Goal: Task Accomplishment & Management: Complete application form

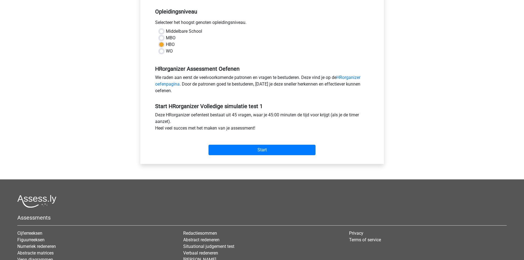
scroll to position [138, 0]
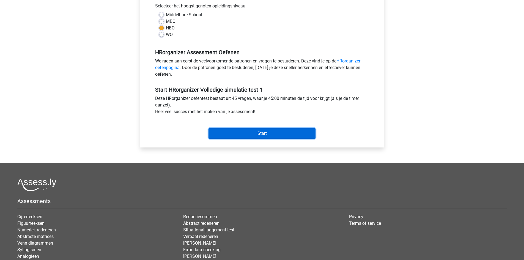
click at [248, 134] on input "Start" at bounding box center [262, 133] width 107 height 10
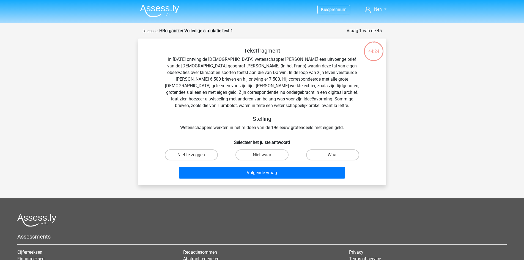
click at [191, 156] on input "Niet te zeggen" at bounding box center [193, 157] width 4 height 4
radio input "true"
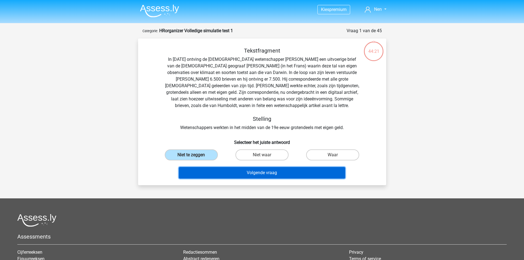
click at [267, 173] on button "Volgende vraag" at bounding box center [262, 173] width 167 height 12
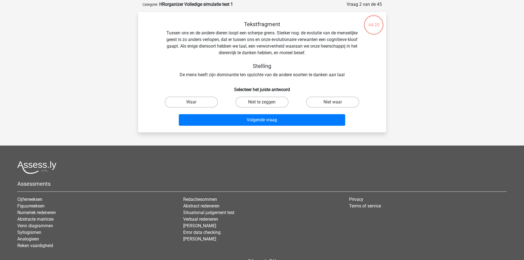
scroll to position [28, 0]
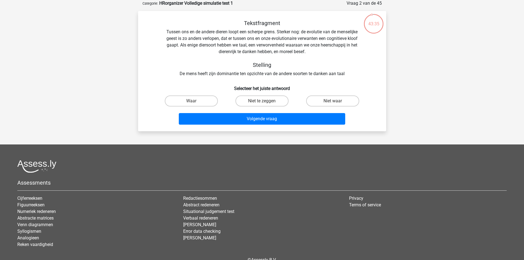
click at [336, 103] on input "Niet waar" at bounding box center [335, 103] width 4 height 4
radio input "true"
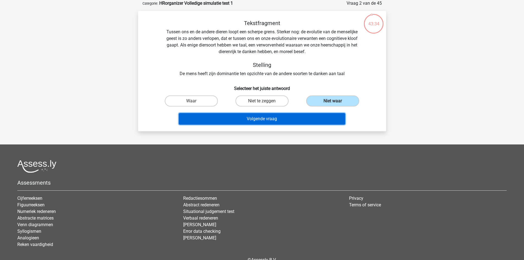
click at [280, 119] on button "Volgende vraag" at bounding box center [262, 119] width 167 height 12
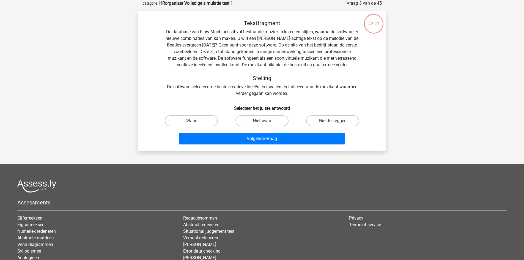
click at [262, 121] on label "Niet waar" at bounding box center [262, 120] width 53 height 11
click at [262, 121] on input "Niet waar" at bounding box center [264, 123] width 4 height 4
radio input "true"
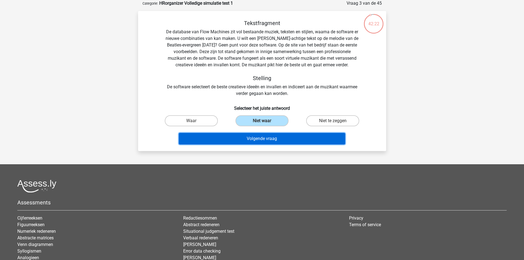
click at [262, 139] on button "Volgende vraag" at bounding box center [262, 139] width 167 height 12
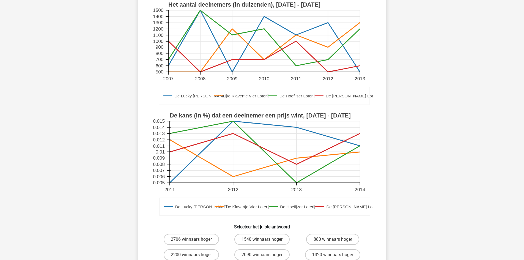
scroll to position [83, 0]
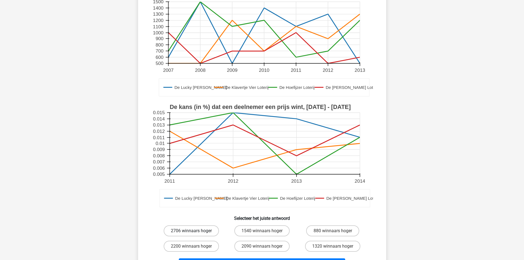
click at [210, 225] on label "2706 winnaars hoger" at bounding box center [191, 230] width 55 height 11
click at [195, 231] on input "2706 winnaars hoger" at bounding box center [193, 233] width 4 height 4
radio input "true"
click at [263, 259] on button "Volgende vraag" at bounding box center [262, 265] width 167 height 12
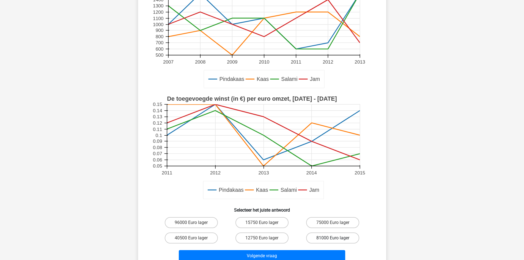
click at [325, 236] on label "81000 Euro lager" at bounding box center [332, 238] width 53 height 11
click at [333, 238] on input "81000 Euro lager" at bounding box center [335, 240] width 4 height 4
radio input "true"
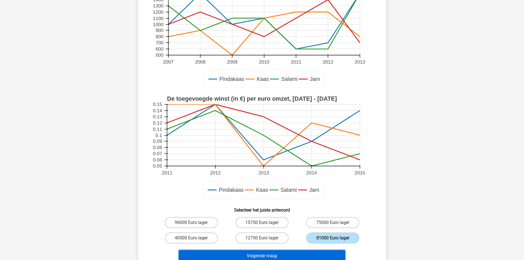
click at [282, 254] on button "Volgende vraag" at bounding box center [262, 256] width 167 height 12
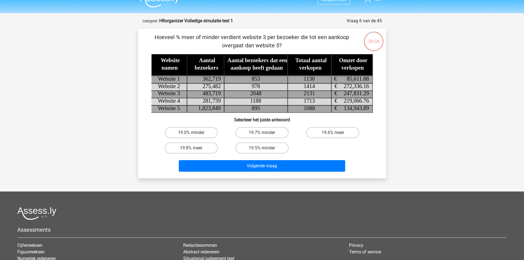
scroll to position [0, 0]
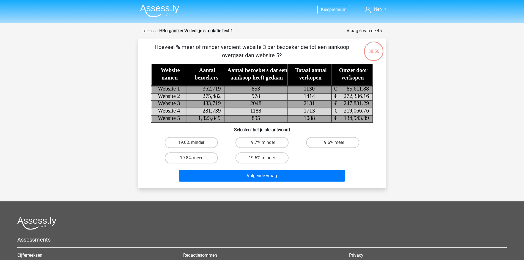
click at [205, 103] on tspan "483,719" at bounding box center [212, 103] width 18 height 6
drag, startPoint x: 199, startPoint y: 103, endPoint x: 225, endPoint y: 106, distance: 26.3
click at [225, 106] on icon at bounding box center [275, 104] width 249 height 8
click at [179, 156] on label "19.8% meer" at bounding box center [191, 158] width 53 height 11
click at [191, 158] on input "19.8% meer" at bounding box center [193, 160] width 4 height 4
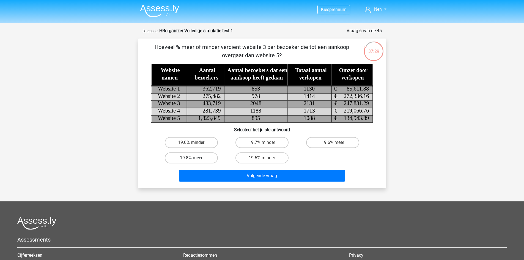
radio input "true"
click at [260, 184] on div "Hoeveel % meer of minder verdient website 3 per bezoeker die tot een aankoop ov…" at bounding box center [262, 113] width 248 height 149
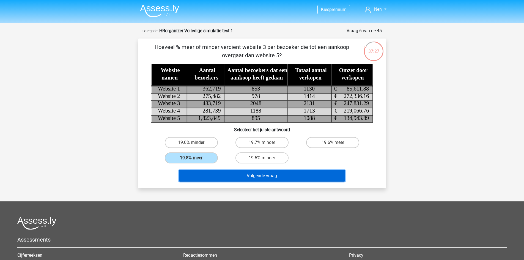
click at [262, 178] on button "Volgende vraag" at bounding box center [262, 176] width 167 height 12
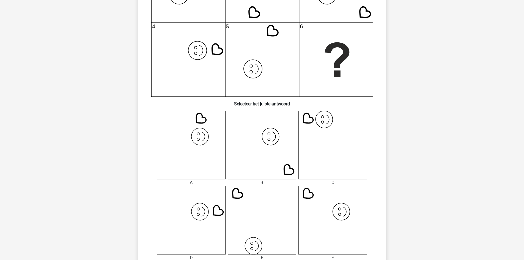
scroll to position [165, 0]
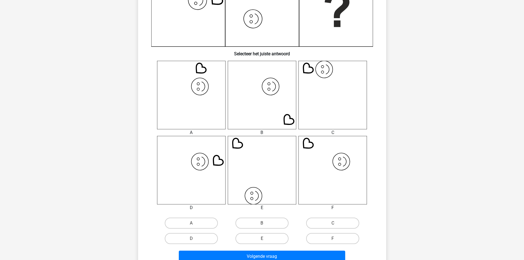
click at [205, 166] on icon "image/svg+xml" at bounding box center [191, 170] width 69 height 69
click at [208, 233] on label "D" at bounding box center [191, 238] width 53 height 11
click at [195, 239] on input "D" at bounding box center [193, 241] width 4 height 4
radio input "true"
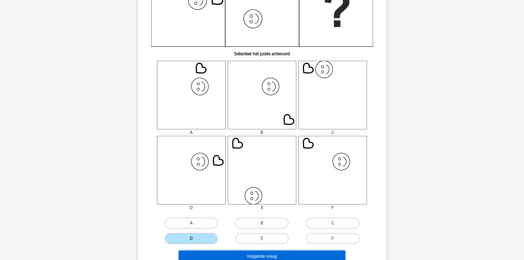
click at [255, 255] on button "Volgende vraag" at bounding box center [262, 257] width 167 height 12
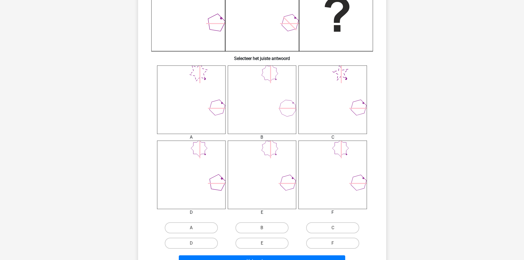
scroll to position [220, 0]
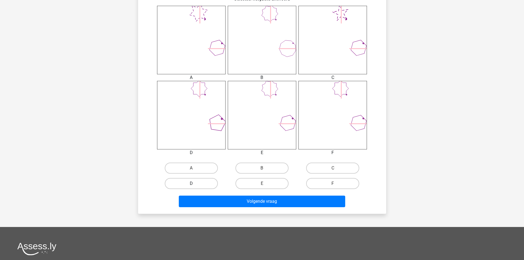
click at [193, 180] on label "D" at bounding box center [191, 183] width 53 height 11
click at [193, 184] on input "D" at bounding box center [193, 186] width 4 height 4
radio input "true"
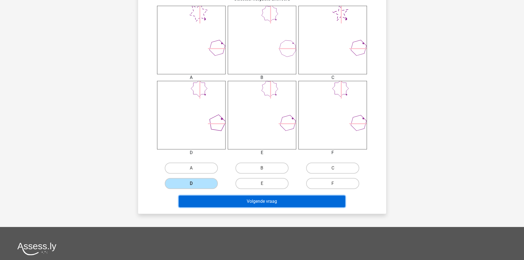
click at [252, 200] on button "Volgende vraag" at bounding box center [262, 202] width 167 height 12
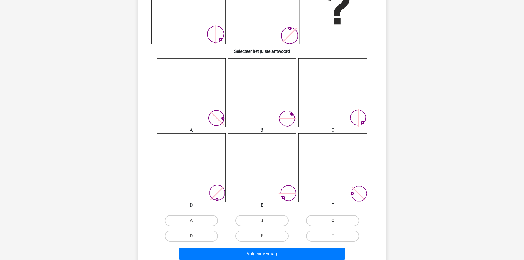
scroll to position [193, 0]
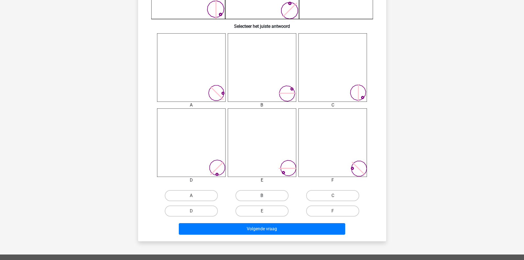
click at [260, 194] on label "B" at bounding box center [262, 195] width 53 height 11
click at [262, 196] on input "B" at bounding box center [264, 198] width 4 height 4
radio input "true"
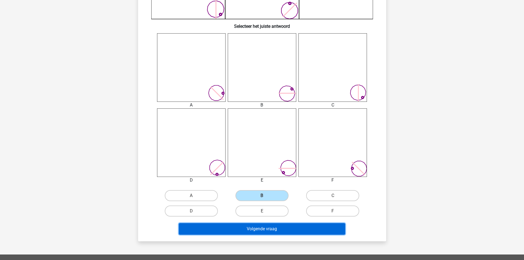
click at [262, 229] on button "Volgende vraag" at bounding box center [262, 229] width 167 height 12
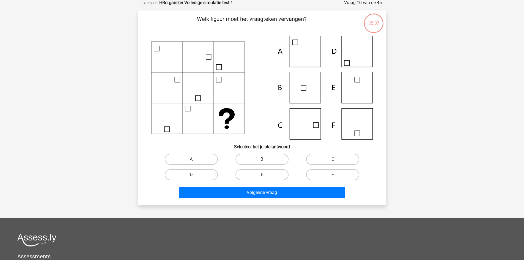
scroll to position [28, 0]
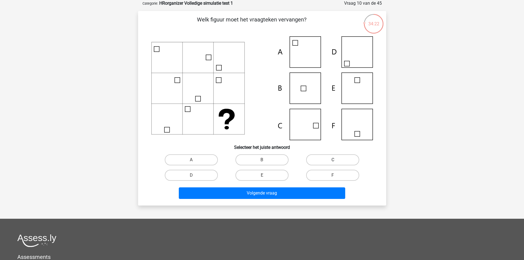
click at [313, 161] on label "C" at bounding box center [332, 159] width 53 height 11
click at [333, 161] on input "C" at bounding box center [335, 162] width 4 height 4
radio input "true"
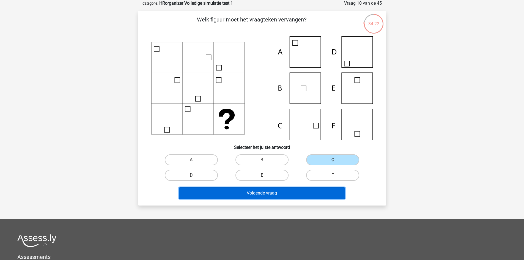
click at [300, 194] on button "Volgende vraag" at bounding box center [262, 193] width 167 height 12
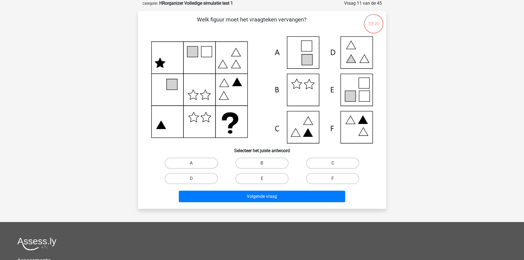
click at [319, 164] on label "C" at bounding box center [332, 163] width 53 height 11
click at [333, 164] on input "C" at bounding box center [335, 165] width 4 height 4
radio input "true"
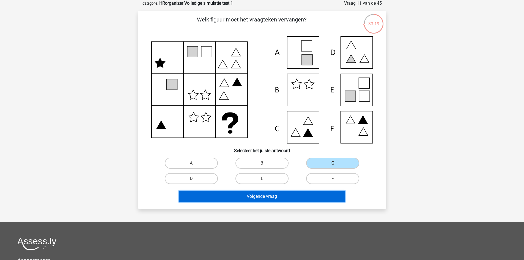
click at [300, 195] on button "Volgende vraag" at bounding box center [262, 197] width 167 height 12
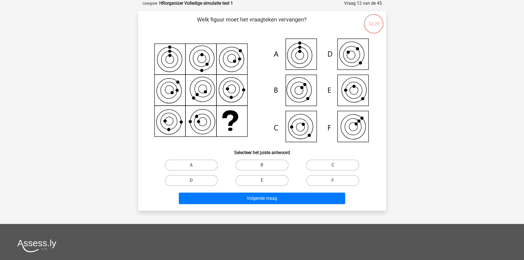
click at [205, 182] on label "D" at bounding box center [191, 180] width 53 height 11
click at [195, 182] on input "D" at bounding box center [193, 183] width 4 height 4
radio input "true"
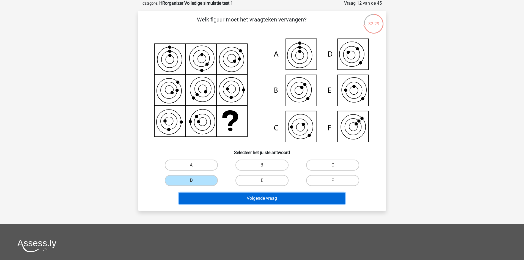
click at [237, 202] on button "Volgende vraag" at bounding box center [262, 199] width 167 height 12
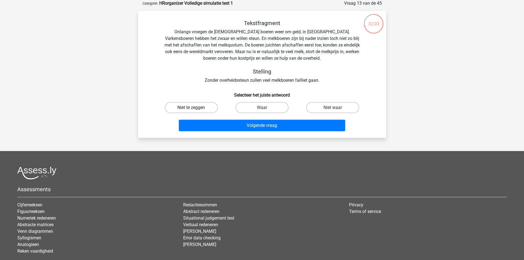
click at [184, 109] on label "Niet te zeggen" at bounding box center [191, 107] width 53 height 11
click at [191, 109] on input "Niet te zeggen" at bounding box center [193, 110] width 4 height 4
radio input "true"
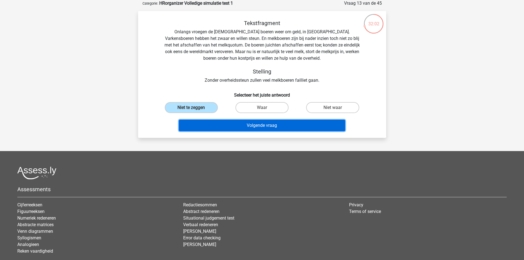
click at [247, 127] on button "Volgende vraag" at bounding box center [262, 126] width 167 height 12
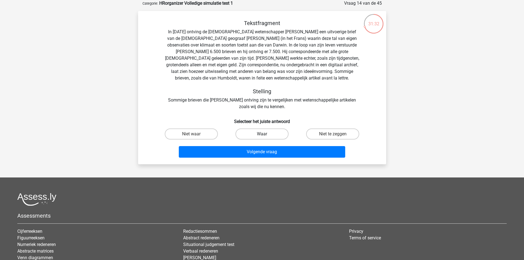
click at [256, 135] on label "Waar" at bounding box center [262, 134] width 53 height 11
click at [262, 135] on input "Waar" at bounding box center [264, 136] width 4 height 4
radio input "true"
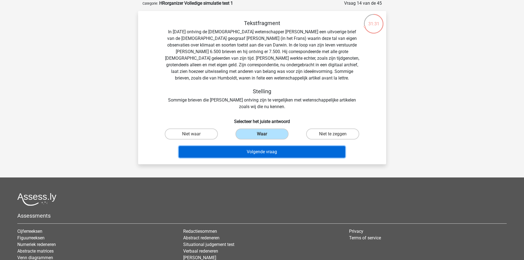
click at [265, 156] on button "Volgende vraag" at bounding box center [262, 152] width 167 height 12
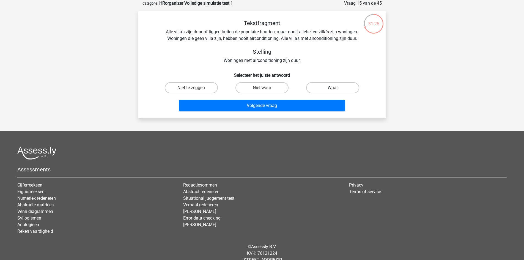
click at [326, 87] on label "Waar" at bounding box center [332, 87] width 53 height 11
click at [333, 88] on input "Waar" at bounding box center [335, 90] width 4 height 4
radio input "true"
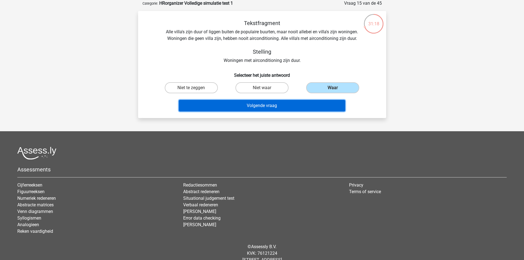
click at [257, 107] on button "Volgende vraag" at bounding box center [262, 106] width 167 height 12
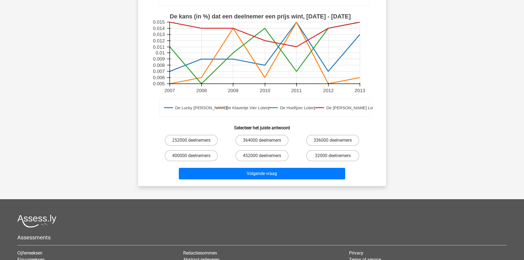
scroll to position [165, 0]
click at [331, 156] on label "32000 deelnemers" at bounding box center [332, 155] width 53 height 11
click at [333, 156] on input "32000 deelnemers" at bounding box center [335, 158] width 4 height 4
radio input "true"
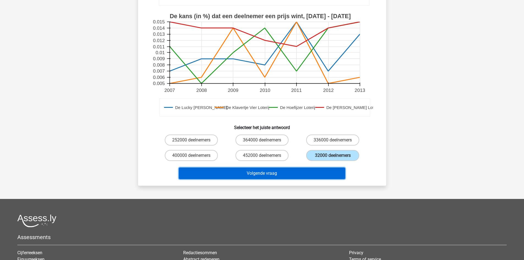
click at [295, 175] on button "Volgende vraag" at bounding box center [262, 174] width 167 height 12
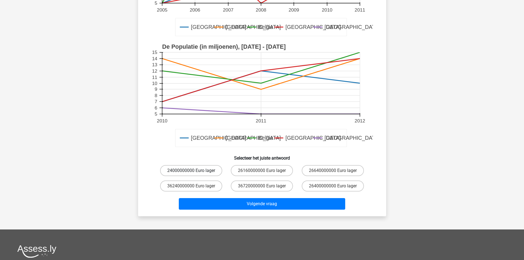
scroll to position [138, 0]
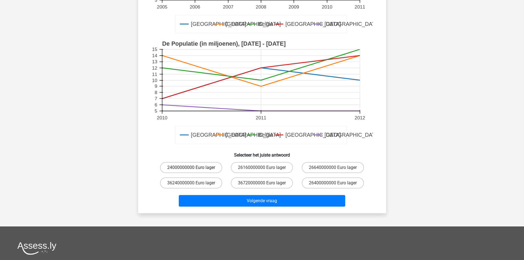
click at [208, 167] on label "24000000000 Euro lager" at bounding box center [191, 167] width 62 height 11
click at [195, 168] on input "24000000000 Euro lager" at bounding box center [193, 170] width 4 height 4
radio input "true"
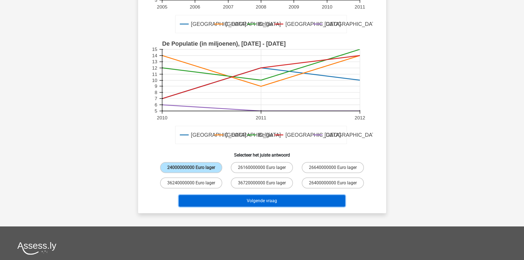
click at [274, 202] on button "Volgende vraag" at bounding box center [262, 201] width 167 height 12
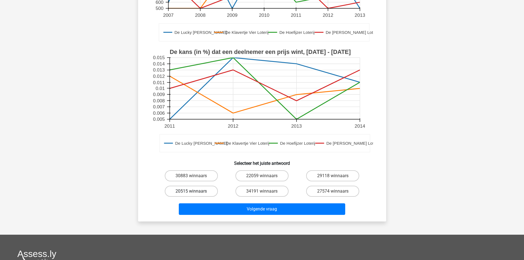
click at [208, 193] on label "20515 winnaars" at bounding box center [191, 191] width 53 height 11
click at [195, 193] on input "20515 winnaars" at bounding box center [193, 193] width 4 height 4
radio input "true"
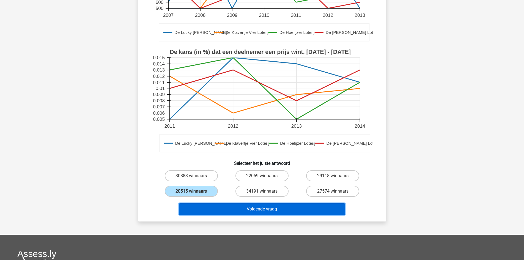
click at [292, 212] on button "Volgende vraag" at bounding box center [262, 209] width 167 height 12
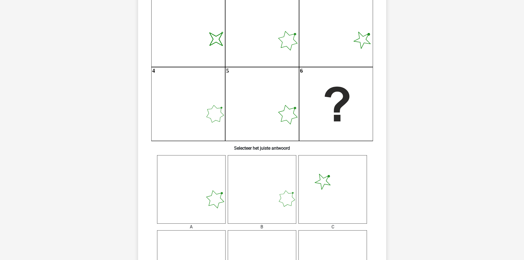
scroll to position [83, 0]
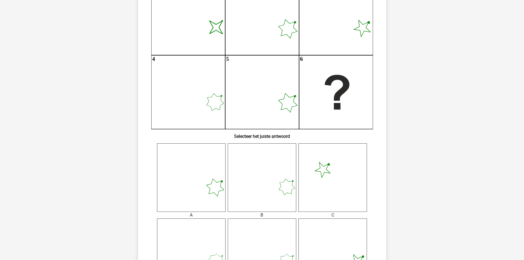
click at [268, 199] on icon at bounding box center [262, 177] width 69 height 69
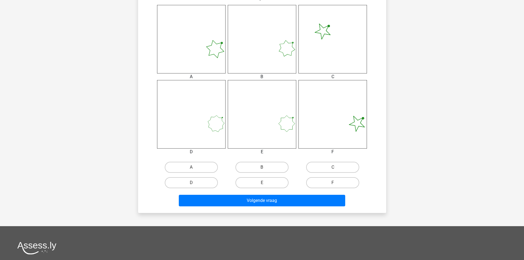
scroll to position [248, 0]
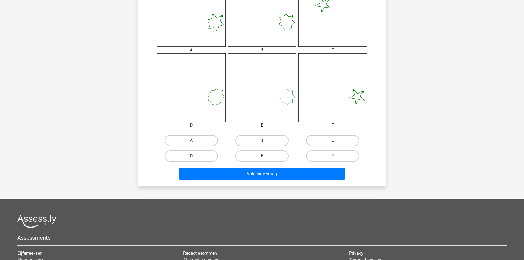
drag, startPoint x: 262, startPoint y: 141, endPoint x: 261, endPoint y: 148, distance: 7.2
click at [262, 141] on label "B" at bounding box center [262, 140] width 53 height 11
click at [262, 141] on input "B" at bounding box center [264, 143] width 4 height 4
radio input "true"
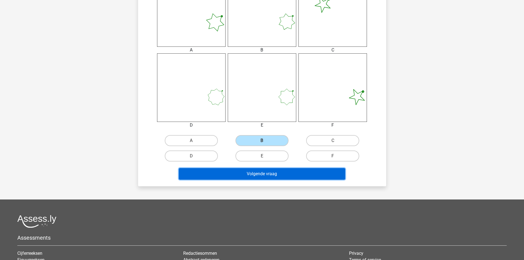
click at [263, 175] on button "Volgende vraag" at bounding box center [262, 174] width 167 height 12
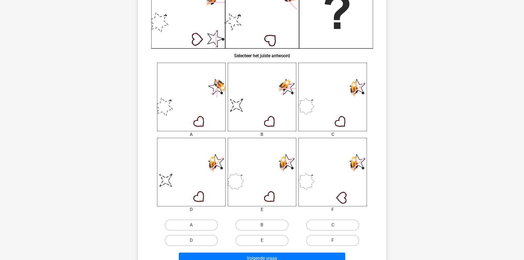
scroll to position [165, 0]
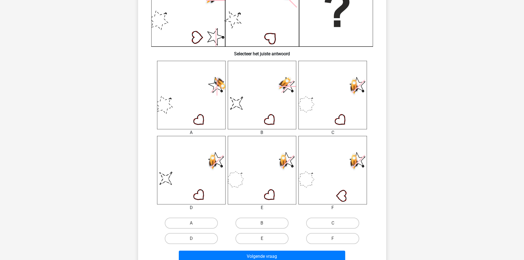
click at [201, 92] on icon at bounding box center [191, 95] width 69 height 69
click at [202, 223] on label "A" at bounding box center [191, 223] width 53 height 11
click at [195, 223] on input "A" at bounding box center [193, 225] width 4 height 4
radio input "true"
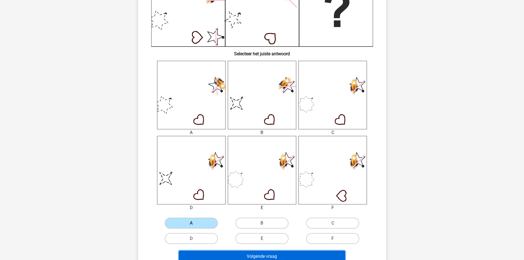
click at [245, 255] on button "Volgende vraag" at bounding box center [262, 257] width 167 height 12
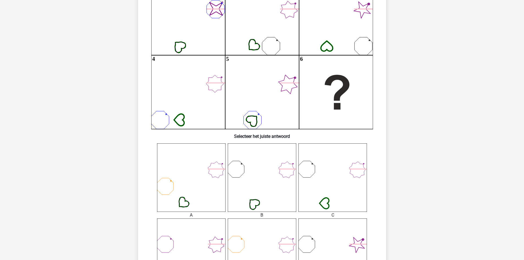
scroll to position [0, 0]
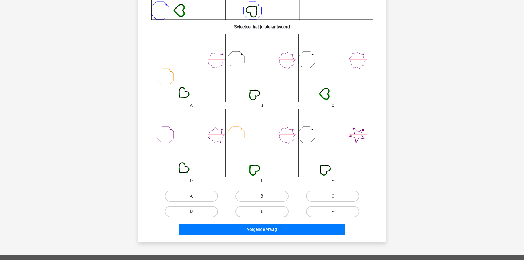
scroll to position [193, 0]
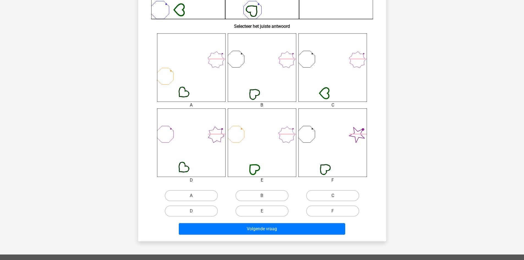
click at [329, 194] on label "C" at bounding box center [332, 195] width 53 height 11
click at [333, 196] on input "C" at bounding box center [335, 198] width 4 height 4
radio input "true"
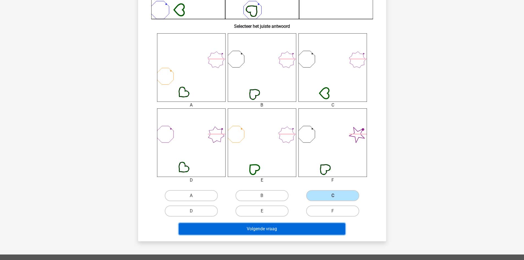
click at [264, 229] on button "Volgende vraag" at bounding box center [262, 229] width 167 height 12
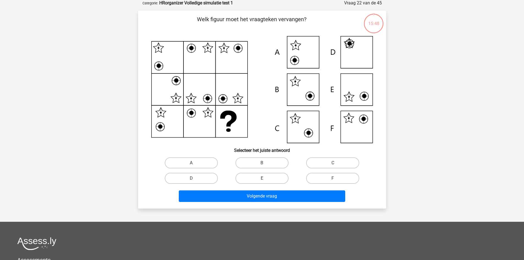
scroll to position [28, 0]
click at [333, 179] on input "F" at bounding box center [335, 181] width 4 height 4
radio input "true"
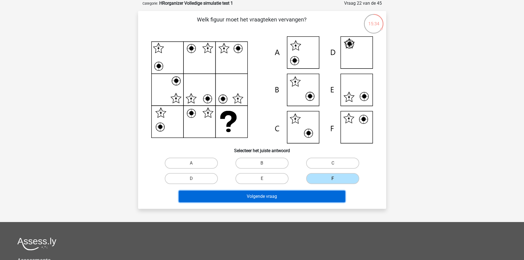
click at [317, 196] on button "Volgende vraag" at bounding box center [262, 197] width 167 height 12
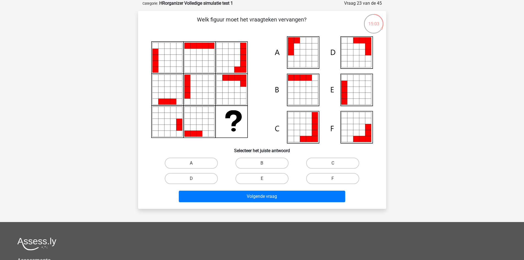
click at [199, 162] on label "A" at bounding box center [191, 163] width 53 height 11
click at [195, 163] on input "A" at bounding box center [193, 165] width 4 height 4
radio input "true"
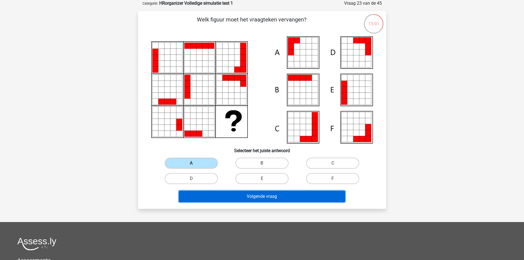
click at [243, 198] on button "Volgende vraag" at bounding box center [262, 197] width 167 height 12
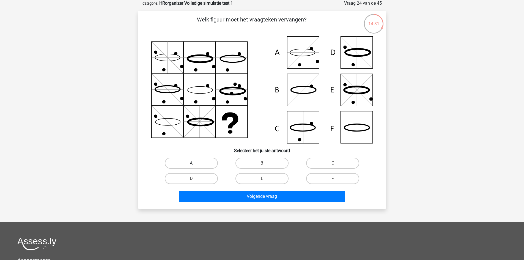
click at [189, 162] on label "A" at bounding box center [191, 163] width 53 height 11
click at [191, 163] on input "A" at bounding box center [193, 165] width 4 height 4
radio input "true"
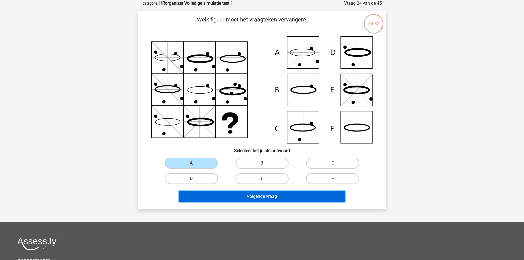
click at [242, 193] on button "Volgende vraag" at bounding box center [262, 197] width 167 height 12
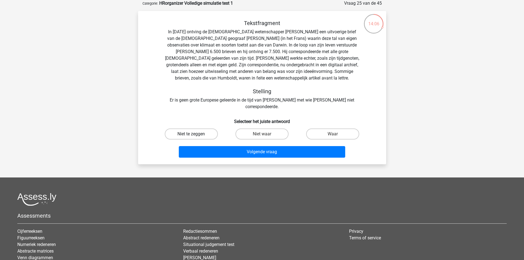
click at [194, 129] on label "Niet te zeggen" at bounding box center [191, 134] width 53 height 11
click at [194, 134] on input "Niet te zeggen" at bounding box center [193, 136] width 4 height 4
radio input "true"
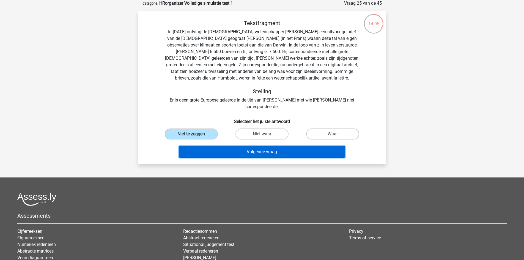
click at [248, 146] on button "Volgende vraag" at bounding box center [262, 152] width 167 height 12
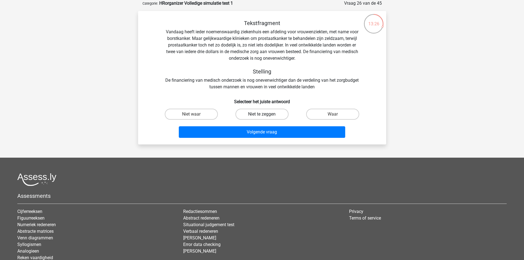
click at [266, 113] on label "Niet te zeggen" at bounding box center [262, 114] width 53 height 11
click at [266, 114] on input "Niet te zeggen" at bounding box center [264, 116] width 4 height 4
radio input "true"
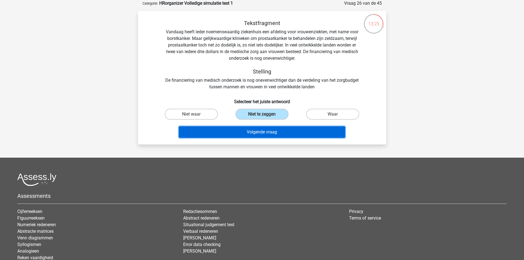
click at [254, 130] on button "Volgende vraag" at bounding box center [262, 132] width 167 height 12
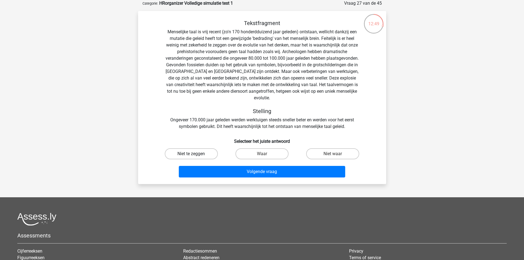
click at [197, 148] on label "Niet te zeggen" at bounding box center [191, 153] width 53 height 11
click at [195, 154] on input "Niet te zeggen" at bounding box center [193, 156] width 4 height 4
radio input "true"
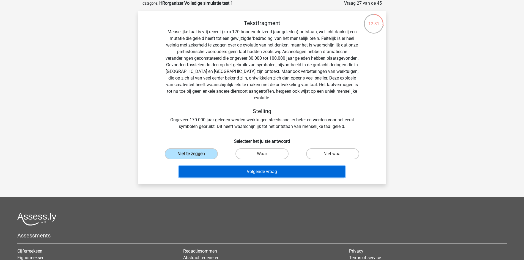
click at [273, 167] on button "Volgende vraag" at bounding box center [262, 172] width 167 height 12
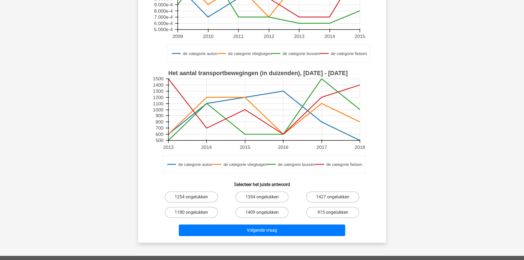
scroll to position [110, 0]
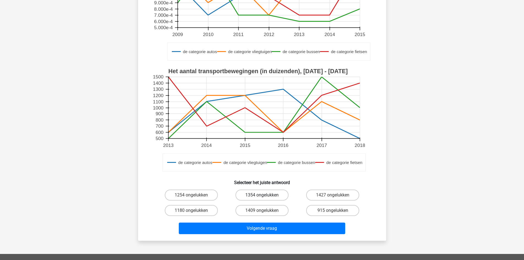
click at [249, 194] on label "1354 ongelukken" at bounding box center [262, 195] width 53 height 11
click at [262, 195] on input "1354 ongelukken" at bounding box center [264, 197] width 4 height 4
radio input "true"
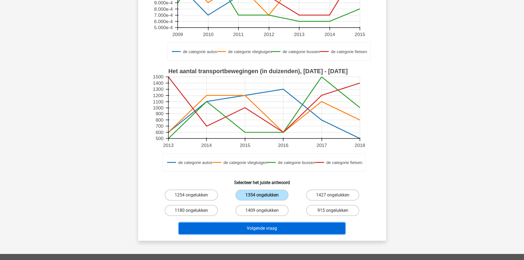
click at [266, 233] on button "Volgende vraag" at bounding box center [262, 229] width 167 height 12
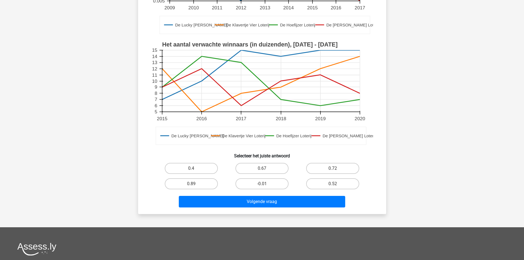
scroll to position [138, 0]
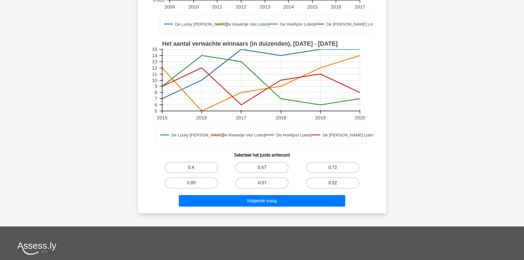
click at [331, 181] on label "0.52" at bounding box center [332, 183] width 53 height 11
click at [333, 183] on input "0.52" at bounding box center [335, 185] width 4 height 4
radio input "true"
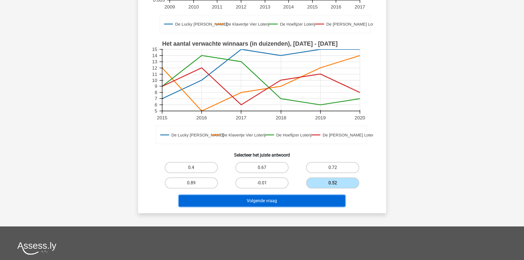
click at [305, 199] on button "Volgende vraag" at bounding box center [262, 201] width 167 height 12
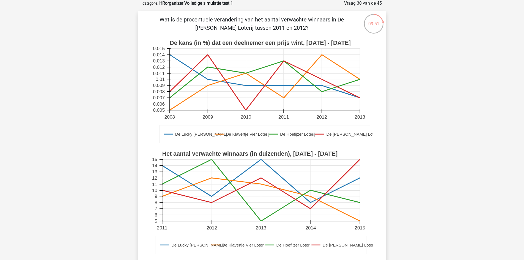
scroll to position [165, 0]
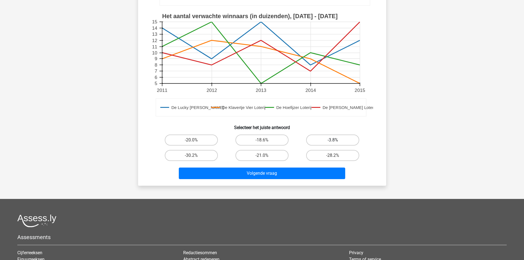
click at [320, 140] on label "-3.8%" at bounding box center [332, 140] width 53 height 11
click at [333, 140] on input "-3.8%" at bounding box center [335, 142] width 4 height 4
radio input "true"
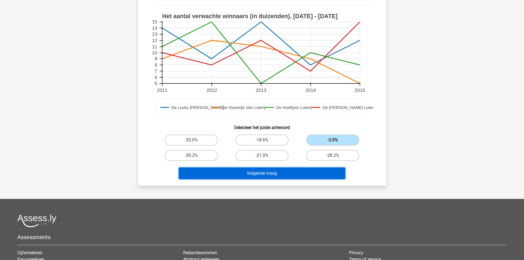
click at [279, 173] on button "Volgende vraag" at bounding box center [262, 174] width 167 height 12
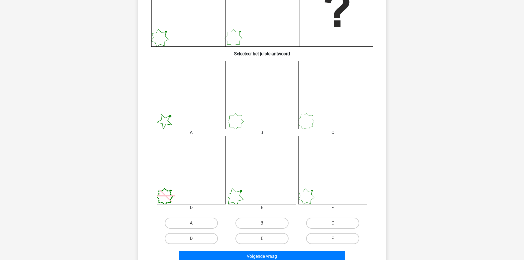
scroll to position [193, 0]
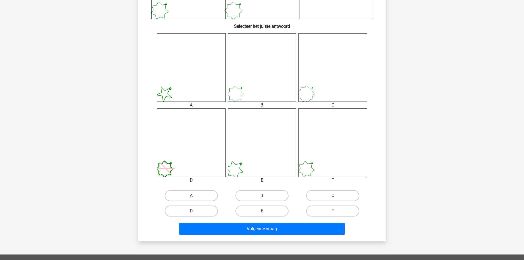
click at [332, 195] on label "C" at bounding box center [332, 195] width 53 height 11
click at [333, 196] on input "C" at bounding box center [335, 198] width 4 height 4
radio input "true"
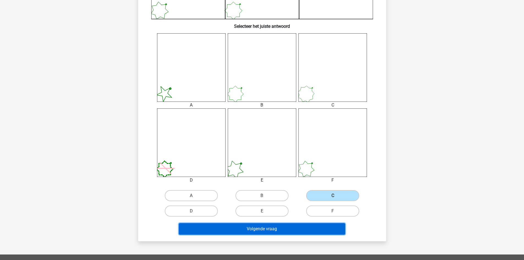
click at [303, 232] on button "Volgende vraag" at bounding box center [262, 229] width 167 height 12
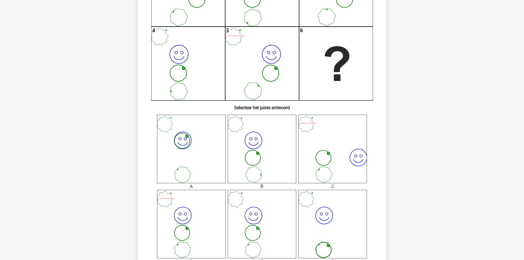
scroll to position [165, 0]
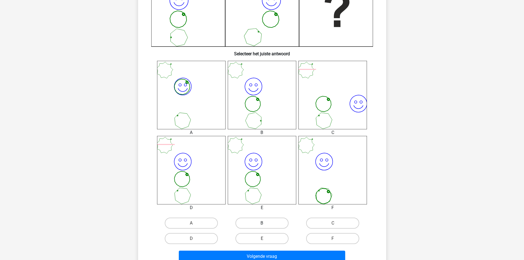
click at [267, 222] on label "B" at bounding box center [262, 223] width 53 height 11
click at [266, 223] on input "B" at bounding box center [264, 225] width 4 height 4
radio input "true"
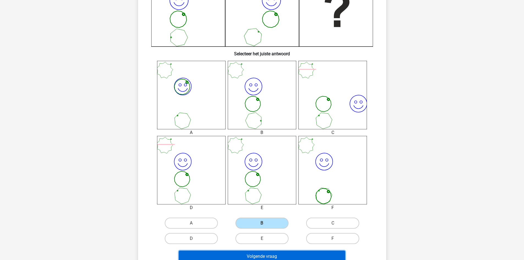
click at [272, 255] on button "Volgende vraag" at bounding box center [262, 257] width 167 height 12
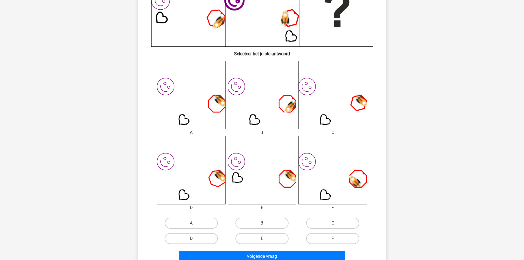
click at [322, 224] on label "C" at bounding box center [332, 223] width 53 height 11
click at [333, 224] on input "C" at bounding box center [335, 225] width 4 height 4
radio input "true"
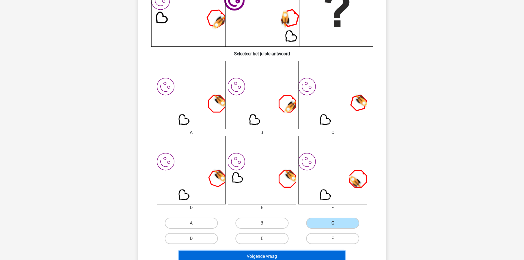
click at [292, 255] on button "Volgende vraag" at bounding box center [262, 257] width 167 height 12
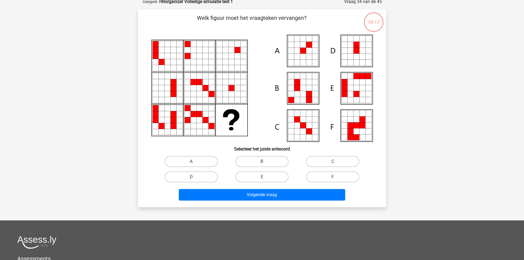
scroll to position [28, 0]
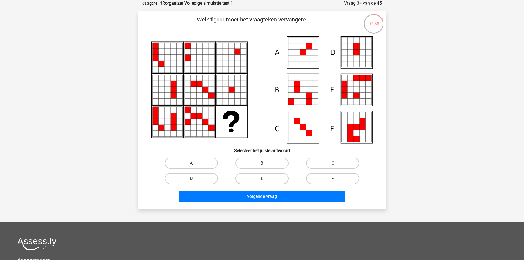
click at [340, 166] on label "C" at bounding box center [332, 163] width 53 height 11
click at [337, 166] on input "C" at bounding box center [335, 165] width 4 height 4
radio input "true"
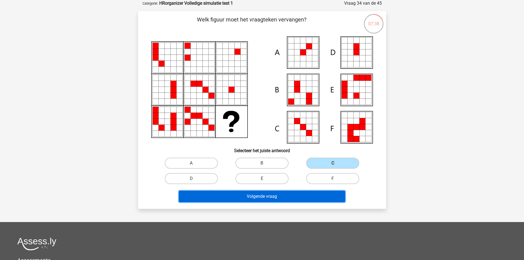
click at [325, 198] on button "Volgende vraag" at bounding box center [262, 197] width 167 height 12
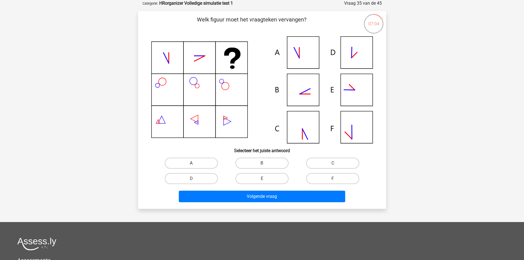
click at [201, 160] on label "A" at bounding box center [191, 163] width 53 height 11
click at [195, 163] on input "A" at bounding box center [193, 165] width 4 height 4
radio input "true"
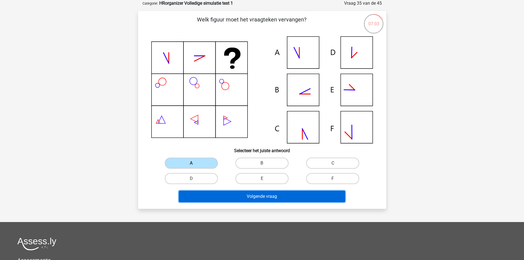
click at [233, 200] on button "Volgende vraag" at bounding box center [262, 197] width 167 height 12
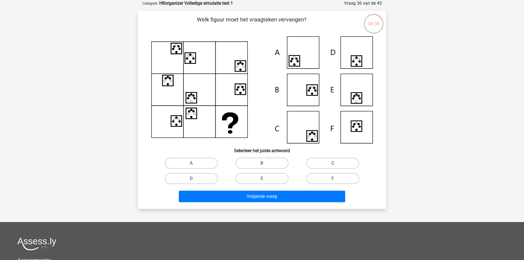
click at [322, 164] on label "C" at bounding box center [332, 163] width 53 height 11
click at [333, 164] on input "C" at bounding box center [335, 165] width 4 height 4
radio input "true"
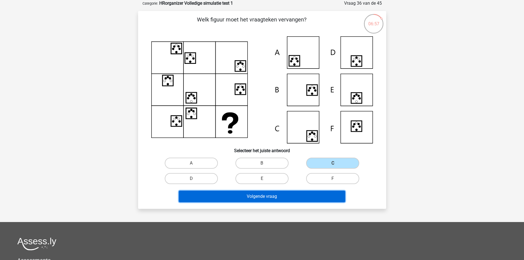
click at [318, 192] on button "Volgende vraag" at bounding box center [262, 197] width 167 height 12
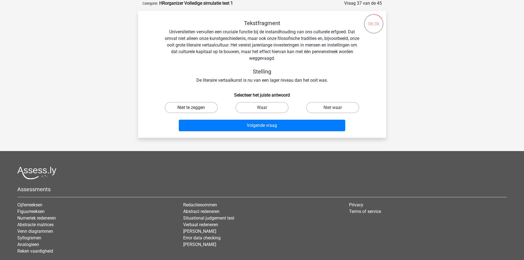
click at [197, 105] on label "Niet te zeggen" at bounding box center [191, 107] width 53 height 11
click at [195, 108] on input "Niet te zeggen" at bounding box center [193, 110] width 4 height 4
radio input "true"
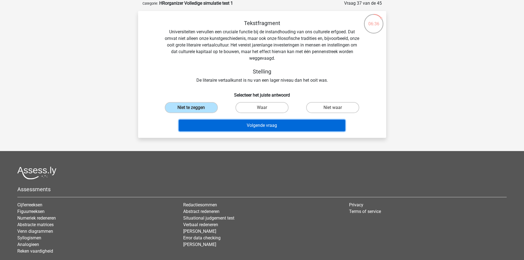
click at [262, 126] on button "Volgende vraag" at bounding box center [262, 126] width 167 height 12
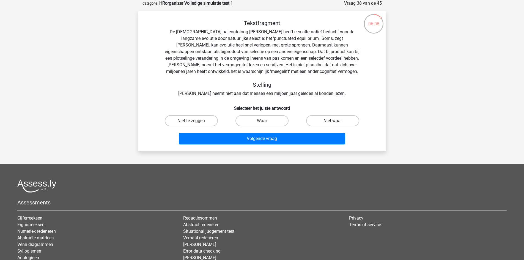
click at [327, 121] on label "Niet waar" at bounding box center [332, 120] width 53 height 11
click at [333, 121] on input "Niet waar" at bounding box center [335, 123] width 4 height 4
radio input "true"
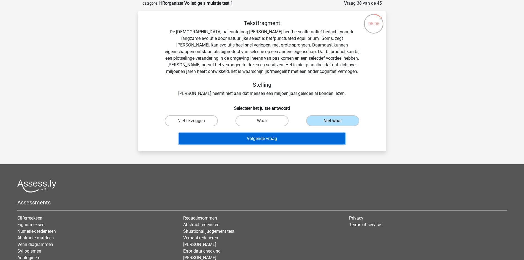
click at [312, 137] on button "Volgende vraag" at bounding box center [262, 139] width 167 height 12
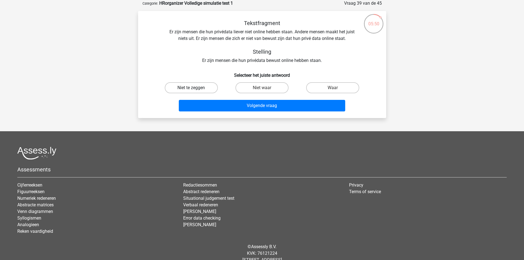
click at [202, 86] on label "Niet te zeggen" at bounding box center [191, 87] width 53 height 11
click at [195, 88] on input "Niet te zeggen" at bounding box center [193, 90] width 4 height 4
radio input "true"
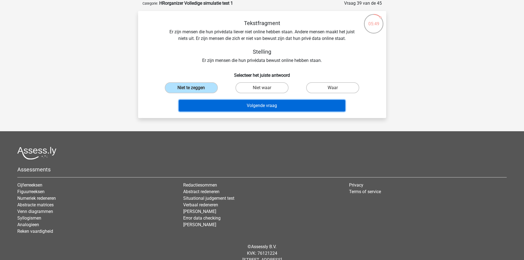
click at [266, 104] on button "Volgende vraag" at bounding box center [262, 106] width 167 height 12
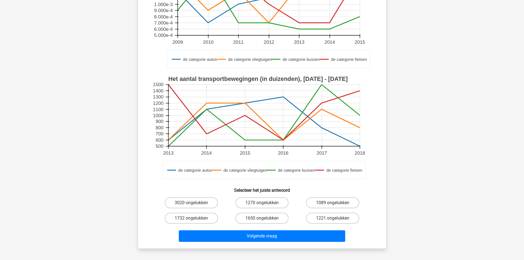
scroll to position [110, 0]
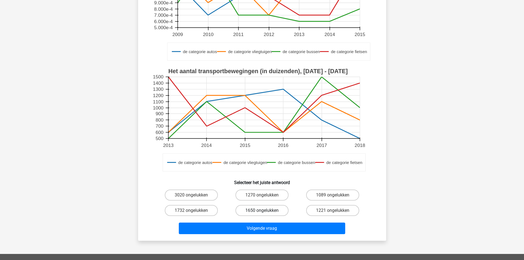
click at [245, 212] on label "1650 ongelukken" at bounding box center [262, 210] width 53 height 11
click at [262, 212] on input "1650 ongelukken" at bounding box center [264, 213] width 4 height 4
radio input "true"
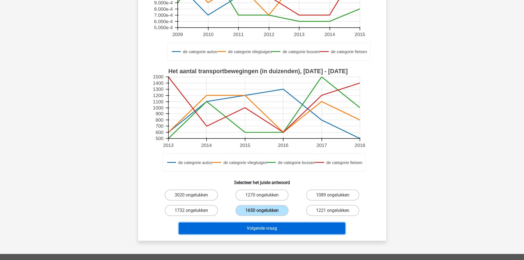
click at [260, 225] on button "Volgende vraag" at bounding box center [262, 229] width 167 height 12
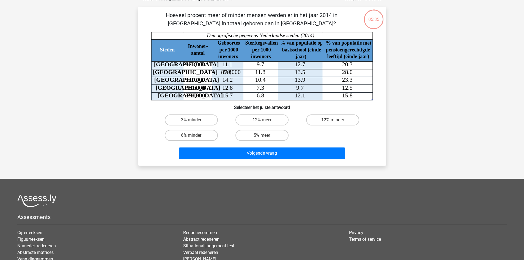
scroll to position [28, 0]
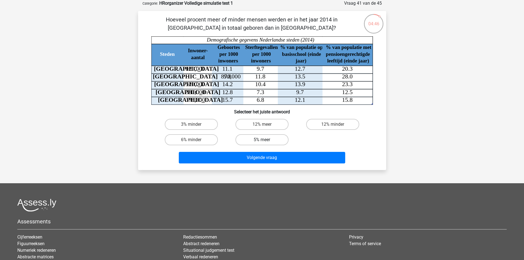
click at [254, 138] on label "5% meer" at bounding box center [262, 139] width 53 height 11
click at [262, 140] on input "5% meer" at bounding box center [264, 142] width 4 height 4
radio input "true"
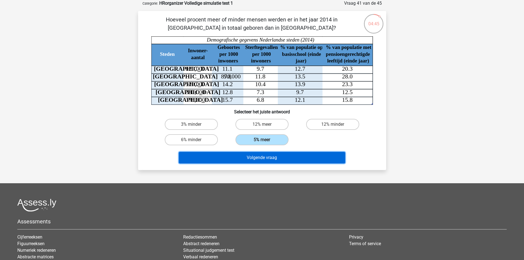
click at [255, 158] on button "Volgende vraag" at bounding box center [262, 158] width 167 height 12
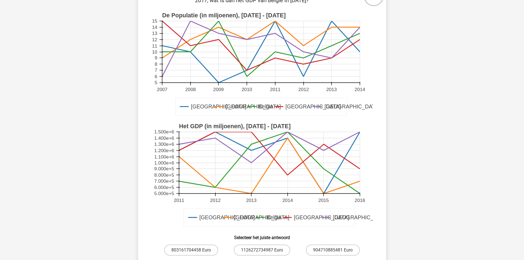
scroll to position [83, 0]
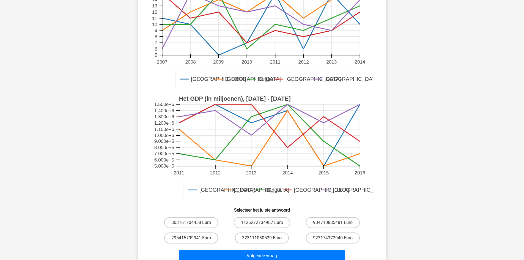
click at [257, 238] on label "323111030529 Euro" at bounding box center [262, 238] width 54 height 11
click at [262, 238] on input "323111030529 Euro" at bounding box center [264, 240] width 4 height 4
radio input "true"
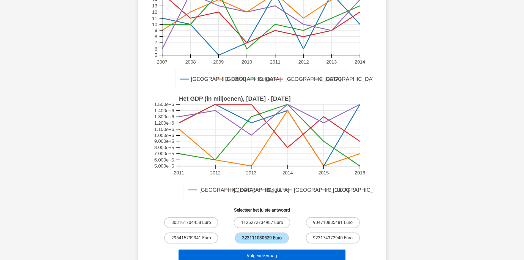
click at [260, 252] on button "Volgende vraag" at bounding box center [262, 256] width 167 height 12
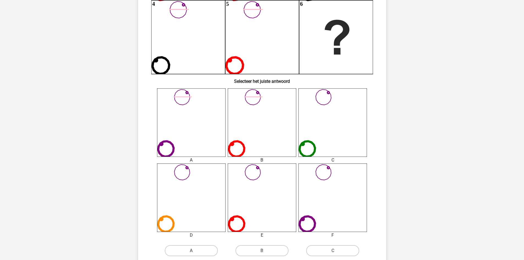
scroll to position [248, 0]
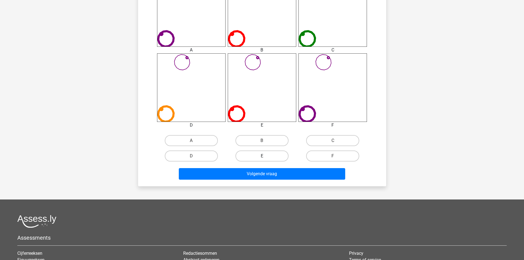
click at [259, 154] on label "E" at bounding box center [262, 156] width 53 height 11
click at [262, 156] on input "E" at bounding box center [264, 158] width 4 height 4
radio input "true"
click at [258, 167] on div "Volgende vraag" at bounding box center [262, 173] width 231 height 18
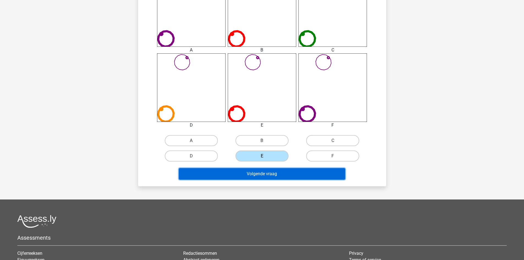
click at [259, 173] on button "Volgende vraag" at bounding box center [262, 174] width 167 height 12
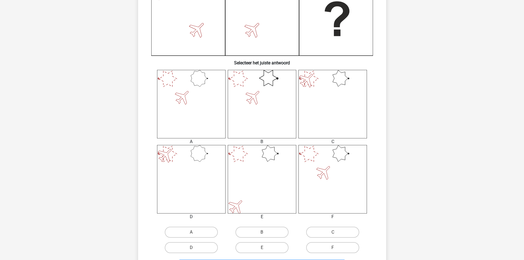
scroll to position [165, 0]
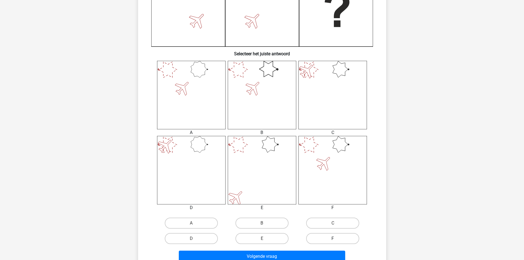
click at [316, 237] on label "F" at bounding box center [332, 238] width 53 height 11
click at [333, 239] on input "F" at bounding box center [335, 241] width 4 height 4
radio input "true"
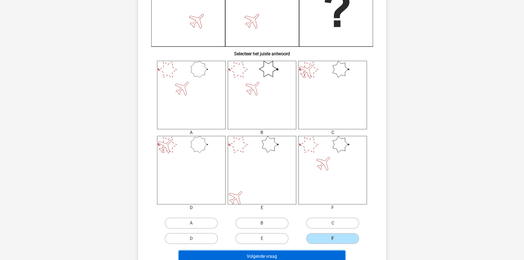
click at [305, 256] on button "Volgende vraag" at bounding box center [262, 257] width 167 height 12
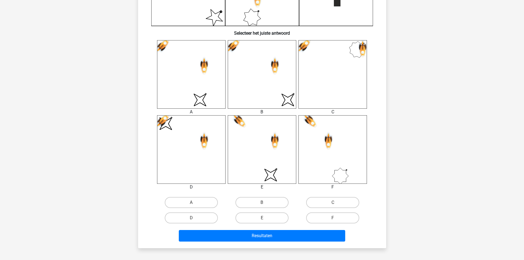
scroll to position [193, 0]
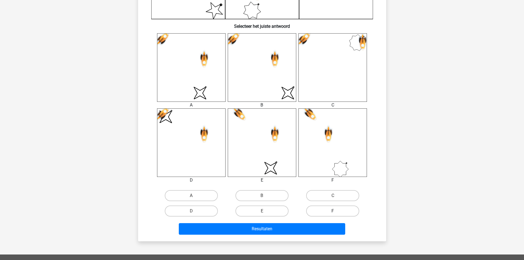
click at [322, 213] on label "F" at bounding box center [332, 211] width 53 height 11
click at [333, 213] on input "F" at bounding box center [335, 213] width 4 height 4
radio input "true"
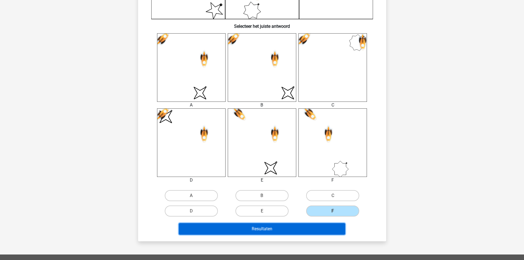
click at [309, 230] on button "Resultaten" at bounding box center [262, 229] width 167 height 12
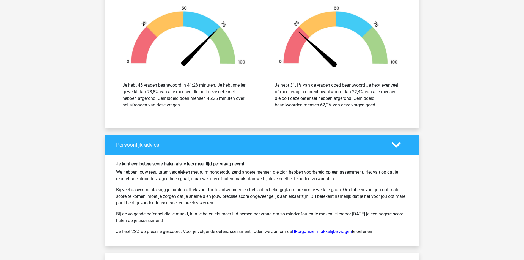
scroll to position [1404, 0]
